Goal: Task Accomplishment & Management: Use online tool/utility

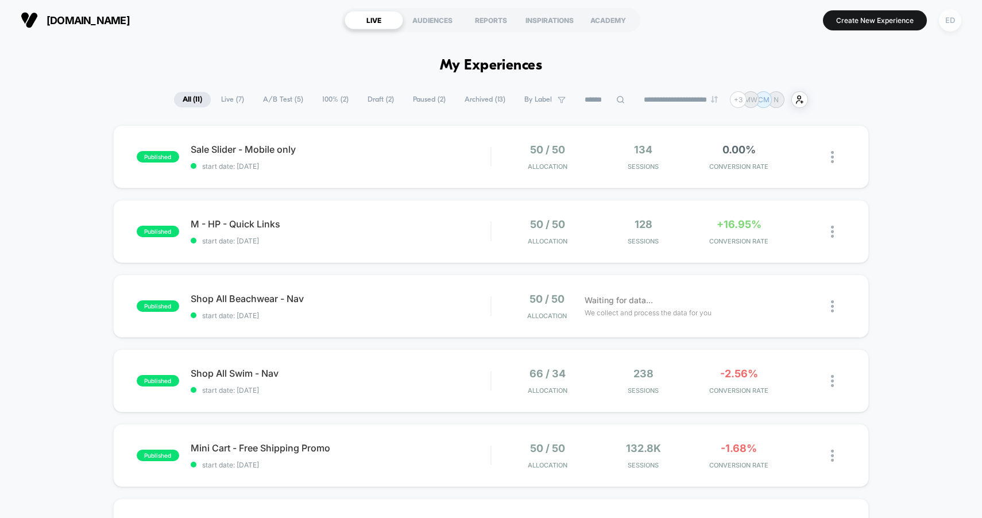
click at [951, 18] on div "ED" at bounding box center [950, 20] width 22 height 22
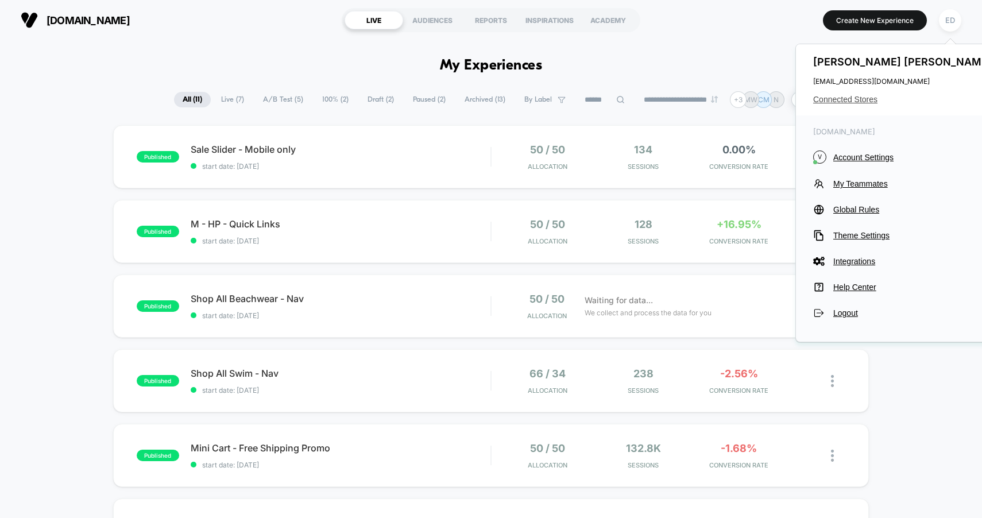
click at [868, 100] on span "Connected Stores" at bounding box center [904, 99] width 182 height 9
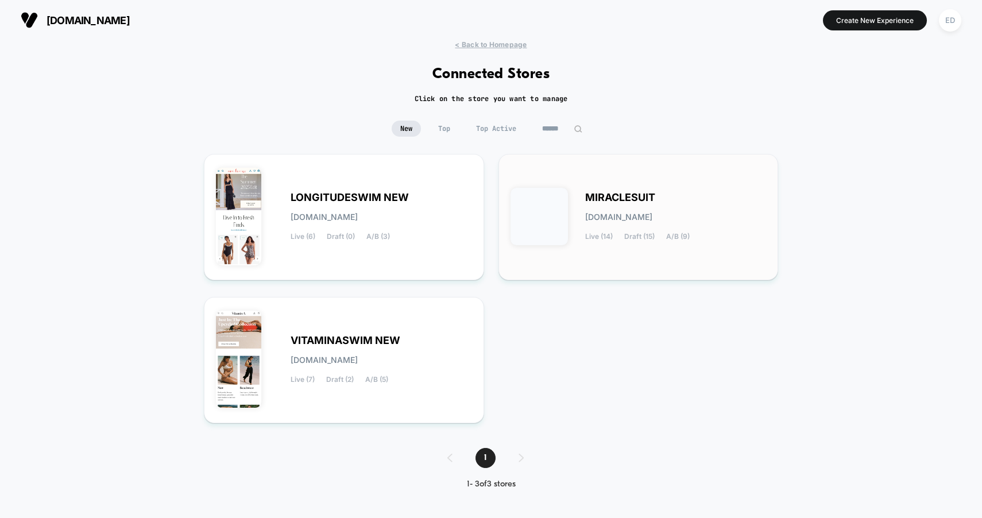
click at [716, 203] on div "MIRACLESUIT [DOMAIN_NAME] Live (14) Draft (15) A/B (9)" at bounding box center [676, 217] width 182 height 47
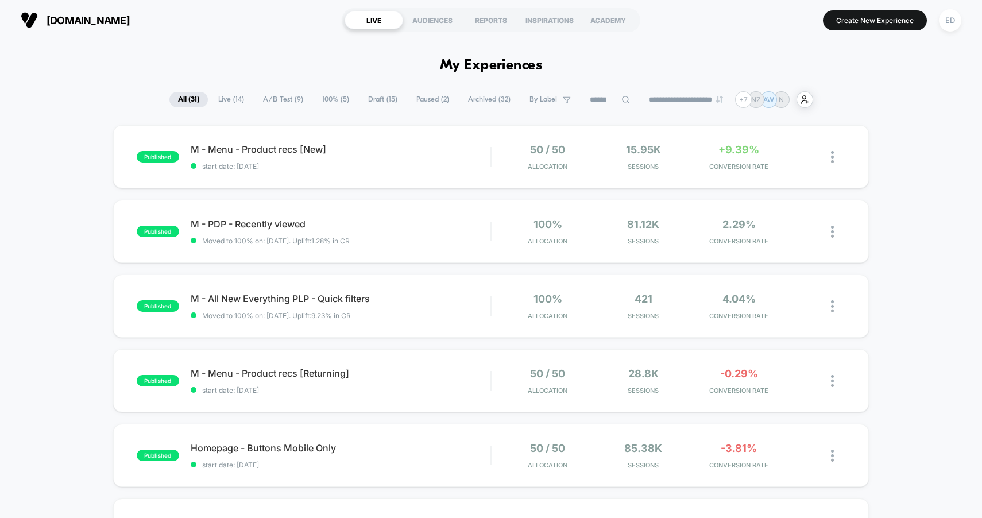
click at [273, 99] on span "A/B Test ( 9 )" at bounding box center [282, 100] width 57 height 16
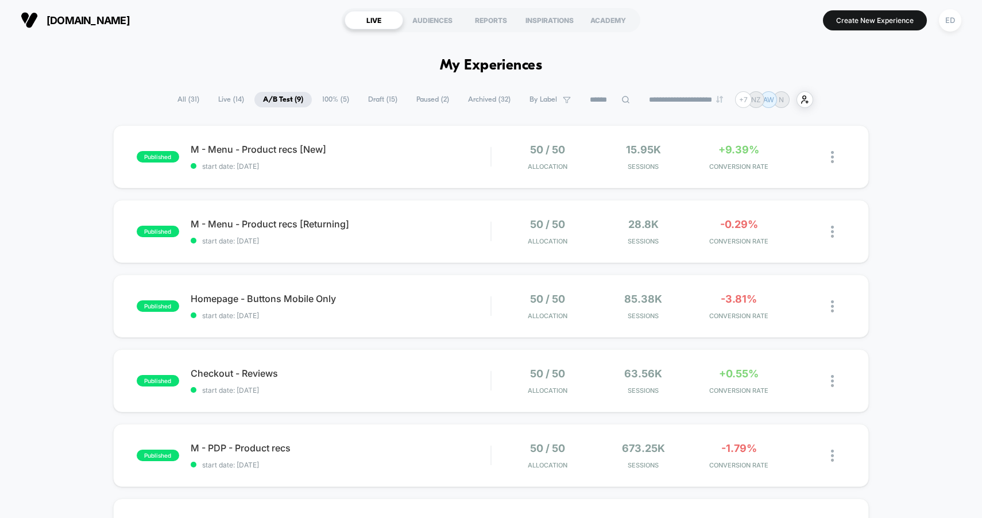
click at [699, 100] on select "**********" at bounding box center [687, 99] width 93 height 7
click at [373, 165] on span "start date: [DATE]" at bounding box center [341, 166] width 300 height 9
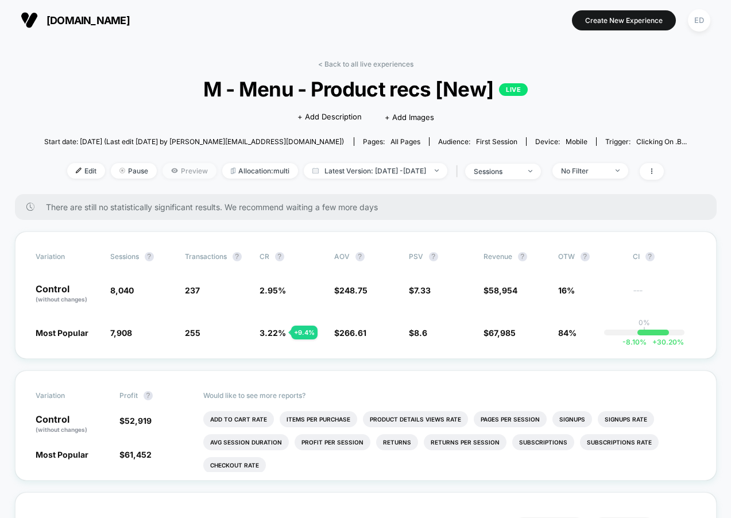
click at [171, 172] on icon at bounding box center [174, 170] width 7 height 7
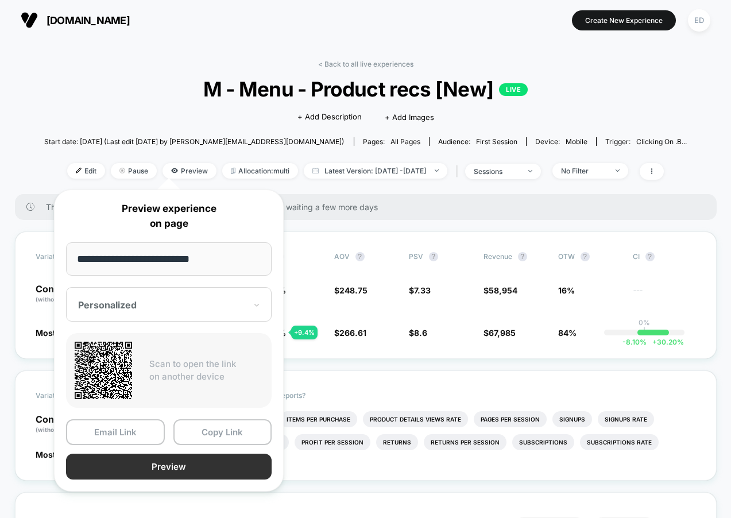
click at [167, 467] on button "Preview" at bounding box center [169, 467] width 206 height 26
